Goal: Task Accomplishment & Management: Use online tool/utility

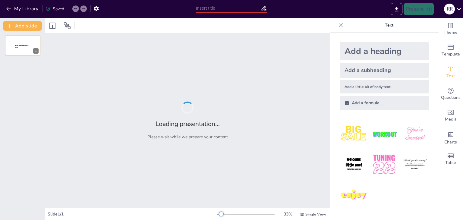
type input "Imported comunicacion.PPTX"
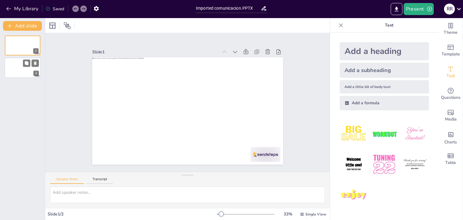
click at [25, 71] on div at bounding box center [23, 68] width 36 height 21
click at [14, 46] on div at bounding box center [23, 45] width 36 height 21
click at [356, 135] on img at bounding box center [354, 134] width 28 height 28
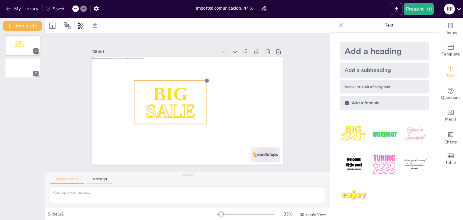
click at [208, 82] on div at bounding box center [211, 85] width 6 height 6
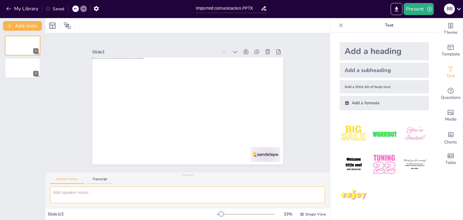
click at [75, 195] on textarea at bounding box center [187, 195] width 275 height 17
type textarea "k"
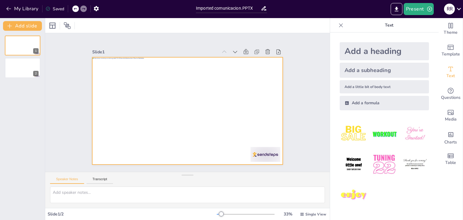
click at [149, 95] on div at bounding box center [185, 110] width 215 height 161
click at [150, 27] on icon at bounding box center [149, 26] width 1 height 4
click at [139, 25] on icon at bounding box center [136, 25] width 7 height 7
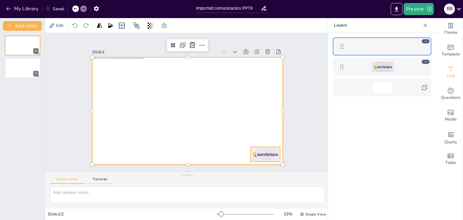
click at [380, 67] on div at bounding box center [383, 67] width 22 height 11
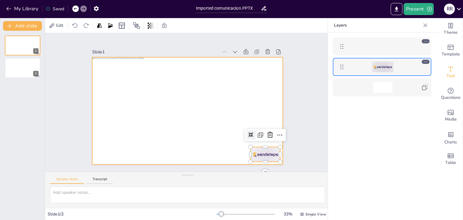
click at [380, 45] on div at bounding box center [382, 46] width 19 height 11
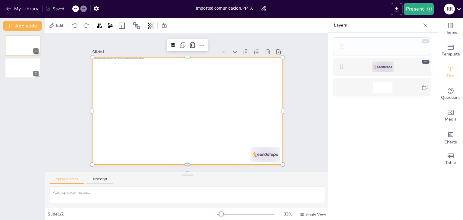
click at [340, 44] on icon at bounding box center [341, 46] width 7 height 7
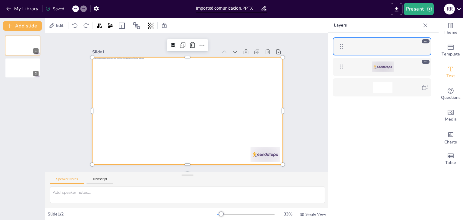
click at [430, 43] on div at bounding box center [382, 46] width 99 height 18
click at [27, 23] on button "Add slide" at bounding box center [22, 26] width 39 height 10
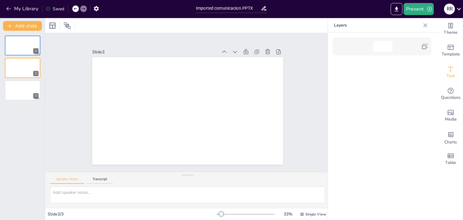
click at [79, 8] on div at bounding box center [75, 8] width 7 height 7
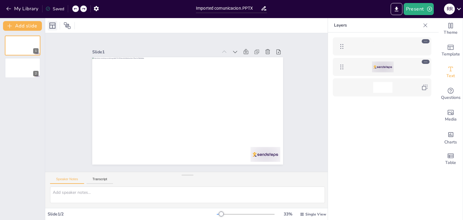
click at [55, 26] on icon at bounding box center [52, 25] width 7 height 7
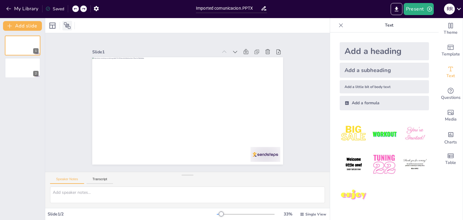
click at [70, 24] on icon at bounding box center [67, 25] width 7 height 7
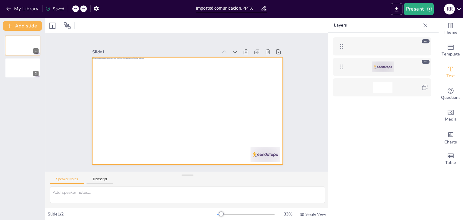
click at [385, 45] on div at bounding box center [382, 46] width 19 height 11
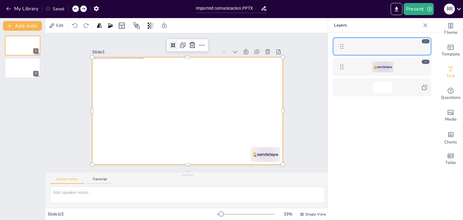
click at [179, 40] on div at bounding box center [184, 43] width 11 height 11
click at [239, 111] on icon at bounding box center [243, 115] width 9 height 9
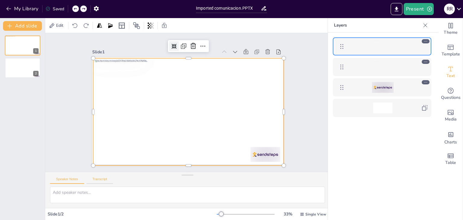
click at [97, 180] on button "Transcript" at bounding box center [100, 180] width 27 height 7
click at [125, 83] on div at bounding box center [185, 112] width 218 height 176
click at [129, 89] on div at bounding box center [183, 110] width 218 height 199
click at [125, 109] on div at bounding box center [188, 93] width 209 height 145
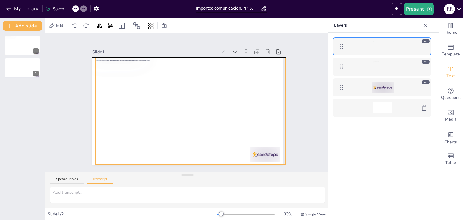
drag, startPoint x: 104, startPoint y: 82, endPoint x: 107, endPoint y: 84, distance: 3.5
click at [107, 84] on div at bounding box center [182, 95] width 215 height 161
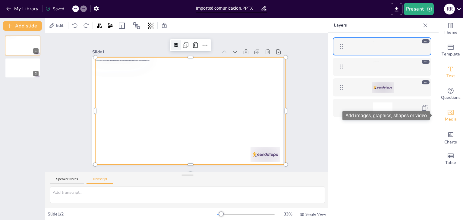
click at [452, 124] on div "Media" at bounding box center [451, 116] width 24 height 22
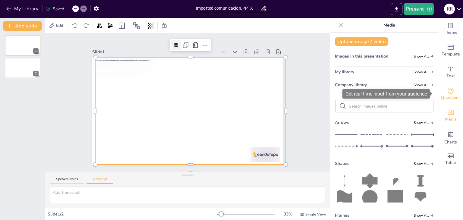
click at [446, 95] on span "Questions" at bounding box center [451, 97] width 20 height 7
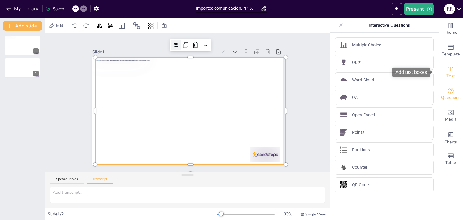
click at [447, 73] on span "Text" at bounding box center [451, 76] width 8 height 7
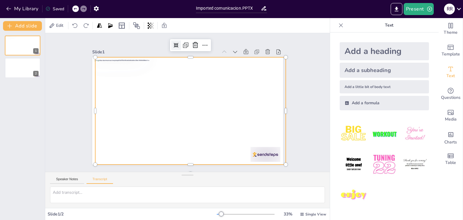
click at [356, 182] on img at bounding box center [354, 195] width 28 height 28
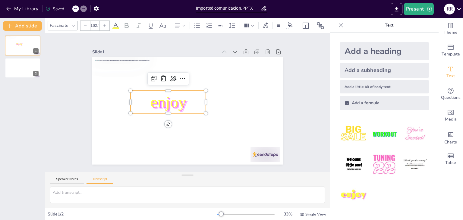
click at [202, 118] on div at bounding box center [198, 121] width 7 height 7
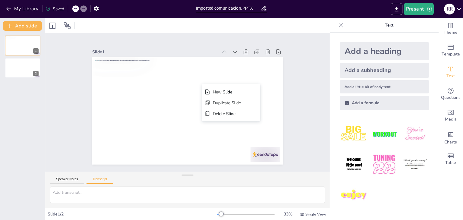
click at [312, 86] on div "Slide 1 Slide 2 New Slide Duplicate Slide Delete Slide" at bounding box center [187, 102] width 307 height 195
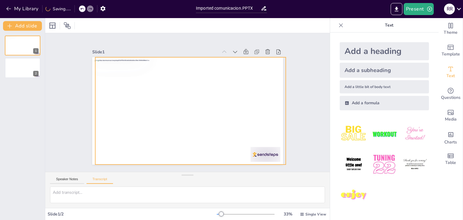
click at [264, 97] on div at bounding box center [184, 111] width 208 height 214
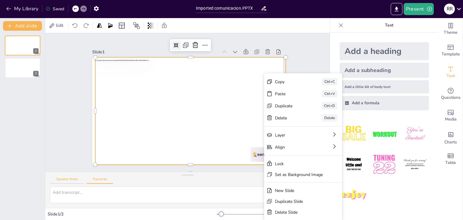
click at [75, 179] on button "Speaker Notes" at bounding box center [67, 180] width 34 height 7
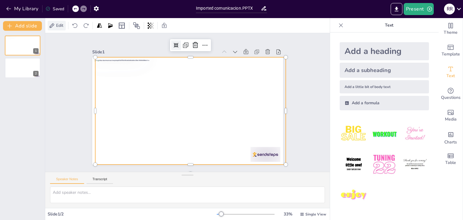
click at [59, 29] on div "Edit" at bounding box center [57, 26] width 18 height 10
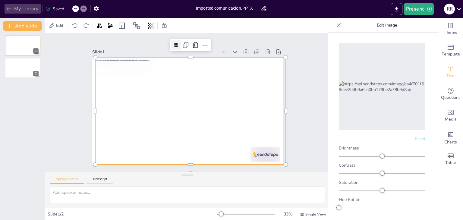
click at [24, 9] on button "My Library" at bounding box center [23, 9] width 37 height 10
